Goal: Information Seeking & Learning: Learn about a topic

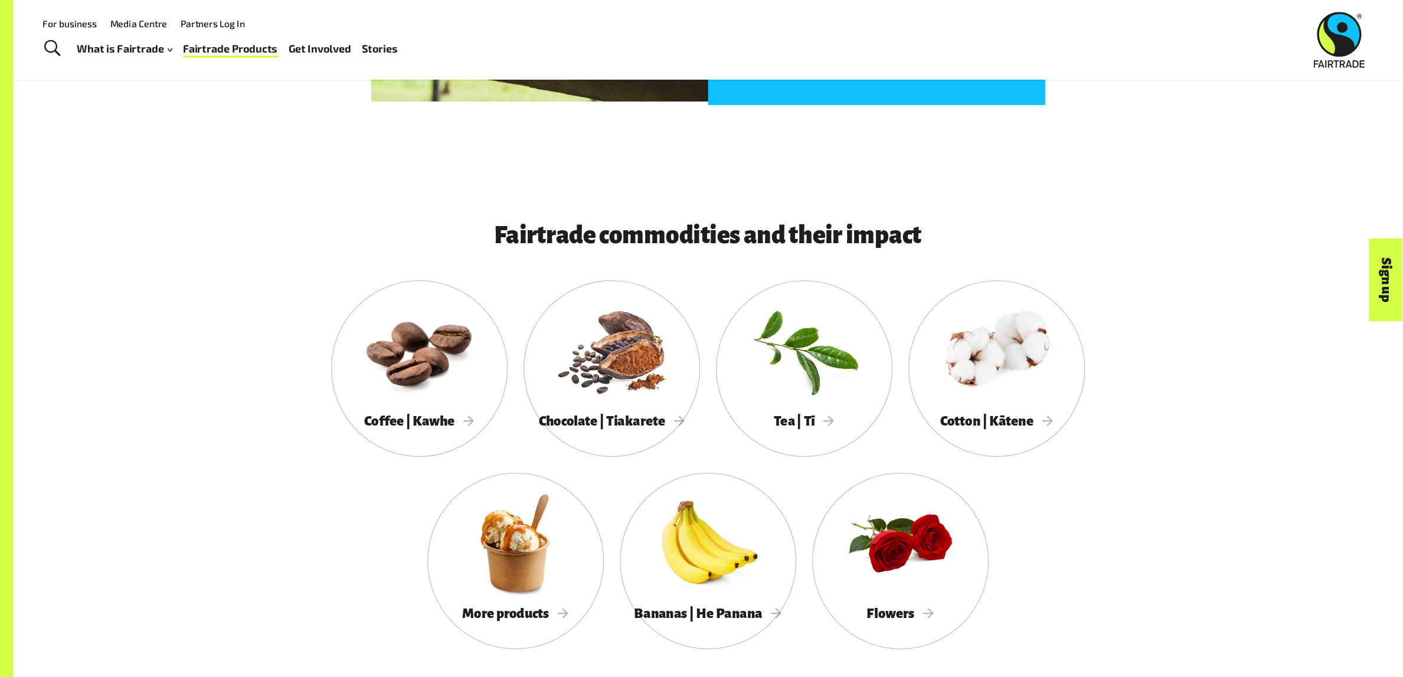
scroll to position [1024, 0]
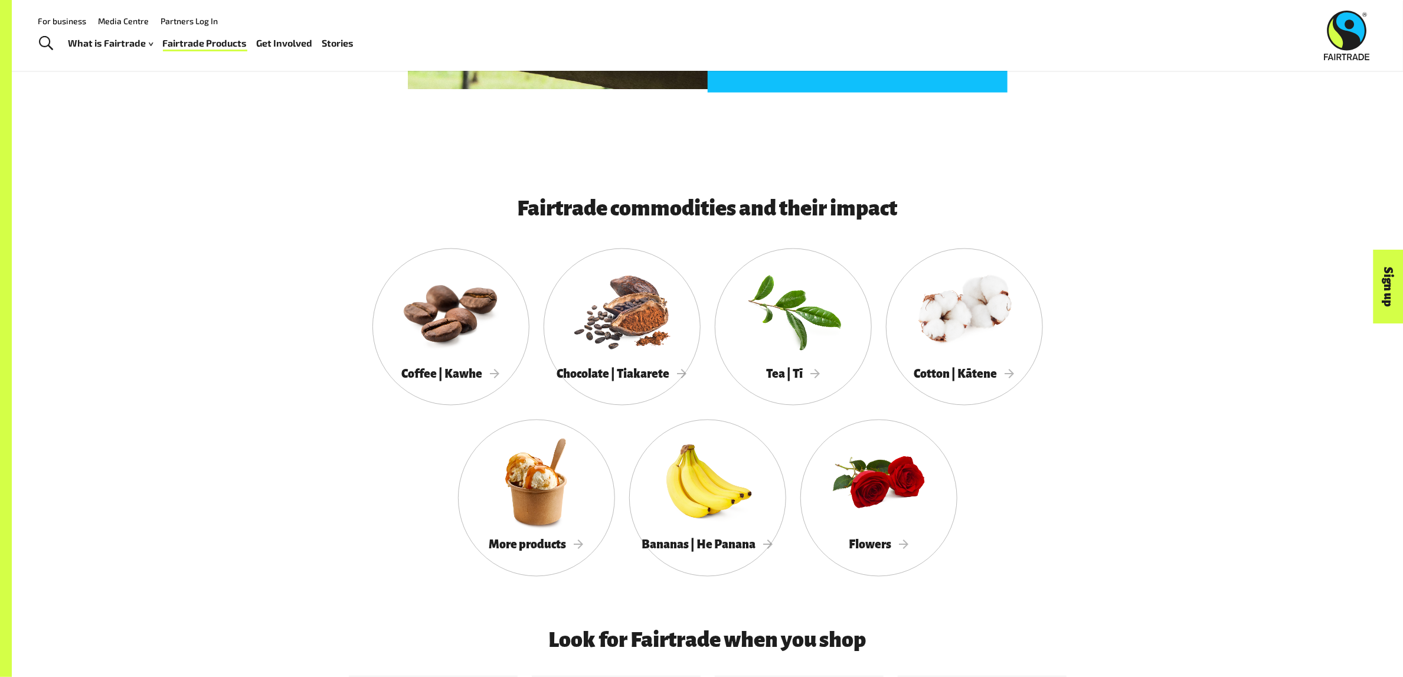
drag, startPoint x: 1178, startPoint y: 282, endPoint x: 1158, endPoint y: 275, distance: 21.3
click at [935, 282] on div "Fairtrade commodities and their impact Coffee | Kawhe Chocolate | Tiakarete Tea…" at bounding box center [708, 394] width 1392 height 470
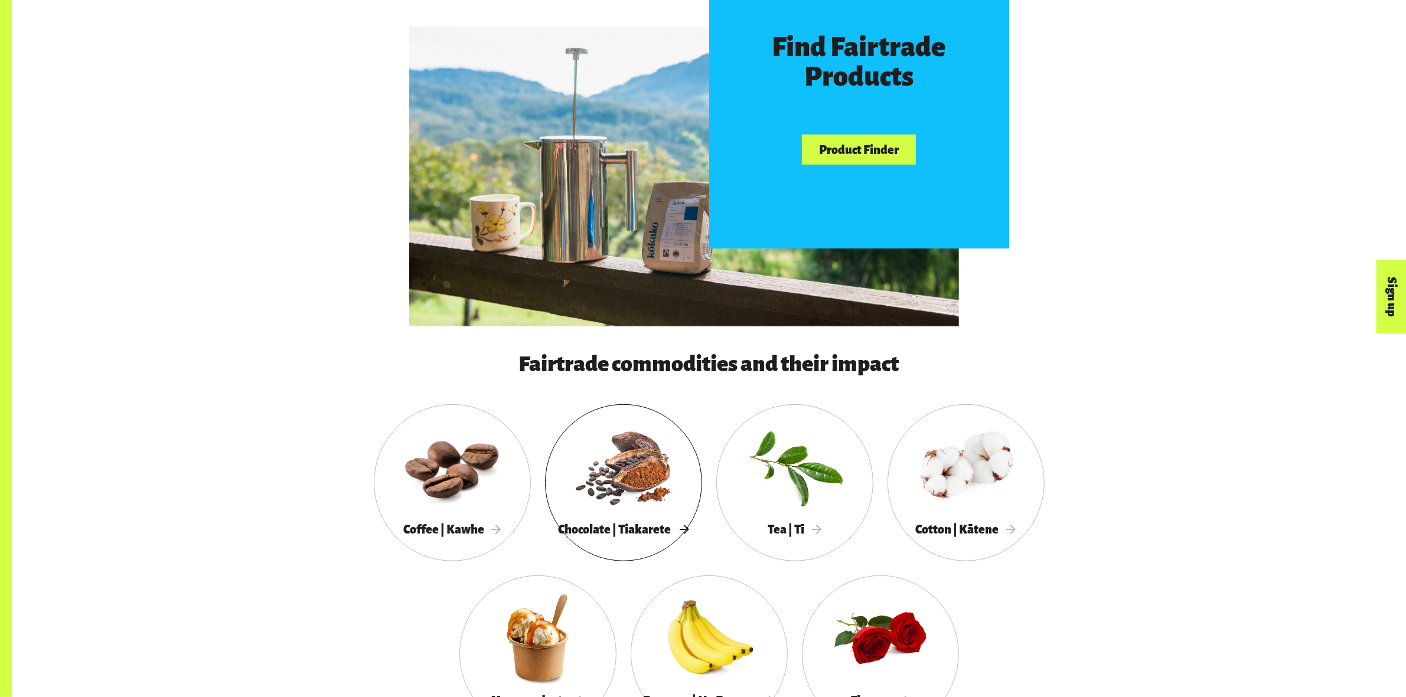
scroll to position [959, 0]
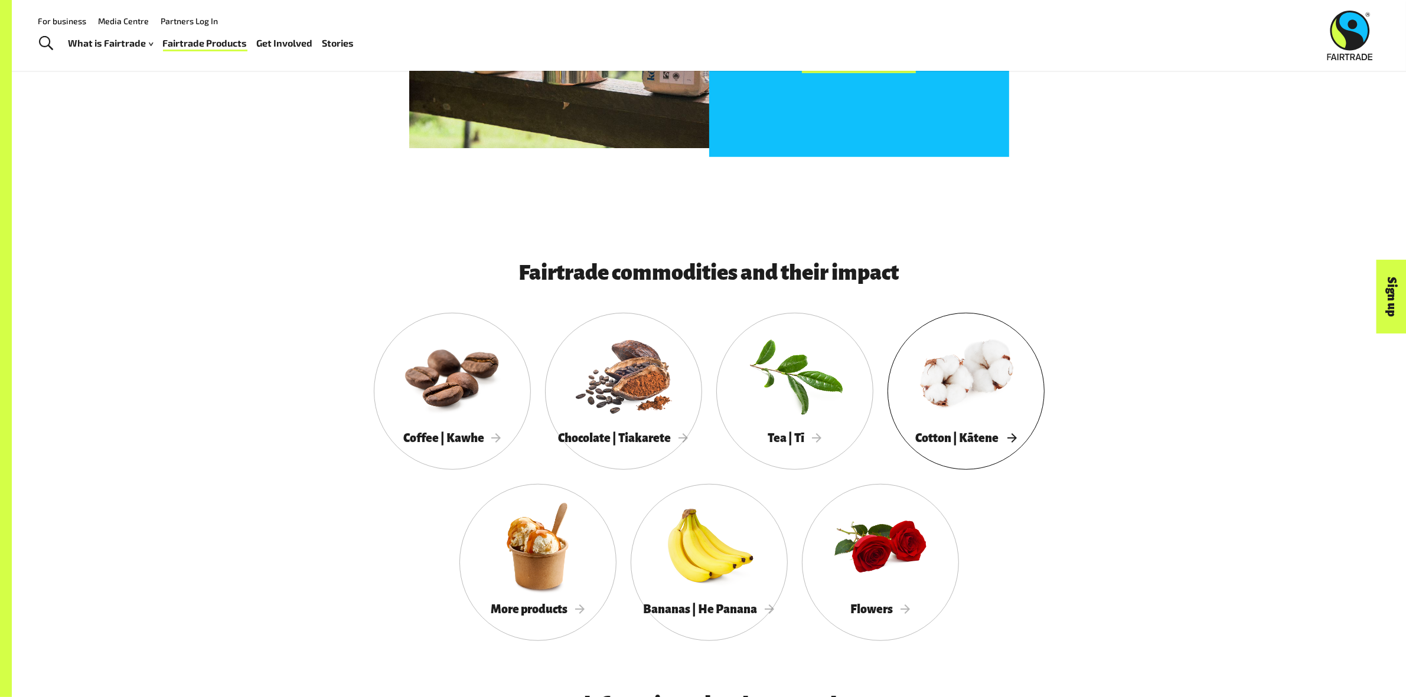
click at [935, 397] on div at bounding box center [965, 375] width 157 height 102
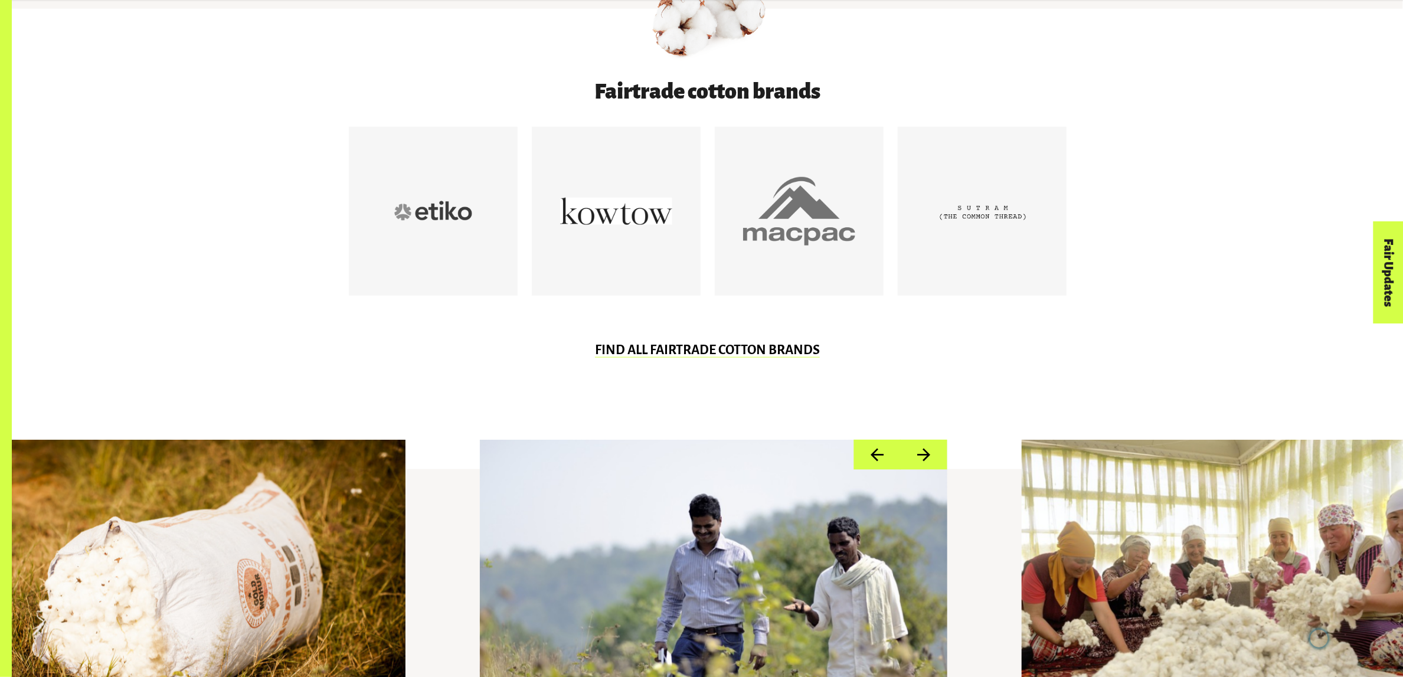
scroll to position [982, 0]
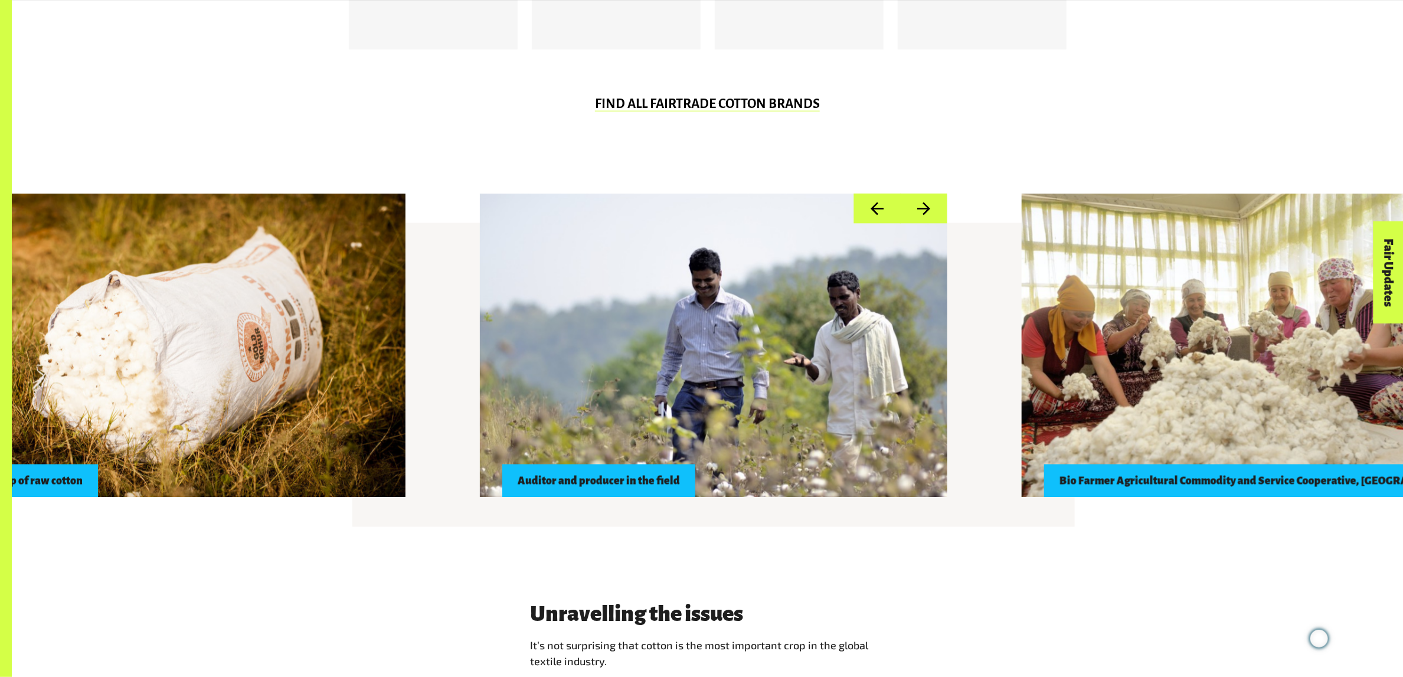
click at [894, 203] on button "Previous" at bounding box center [877, 209] width 47 height 30
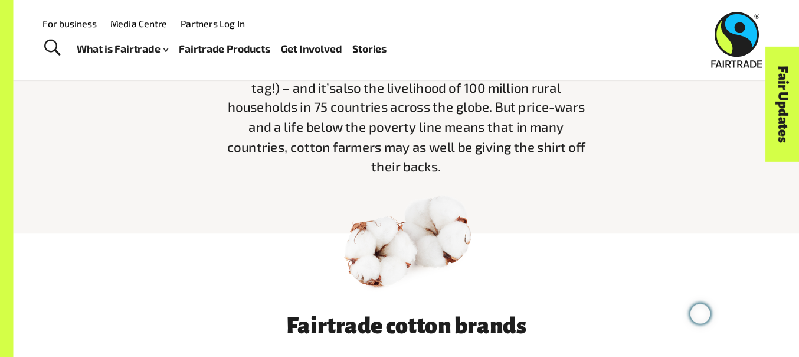
scroll to position [362, 0]
